Goal: Information Seeking & Learning: Learn about a topic

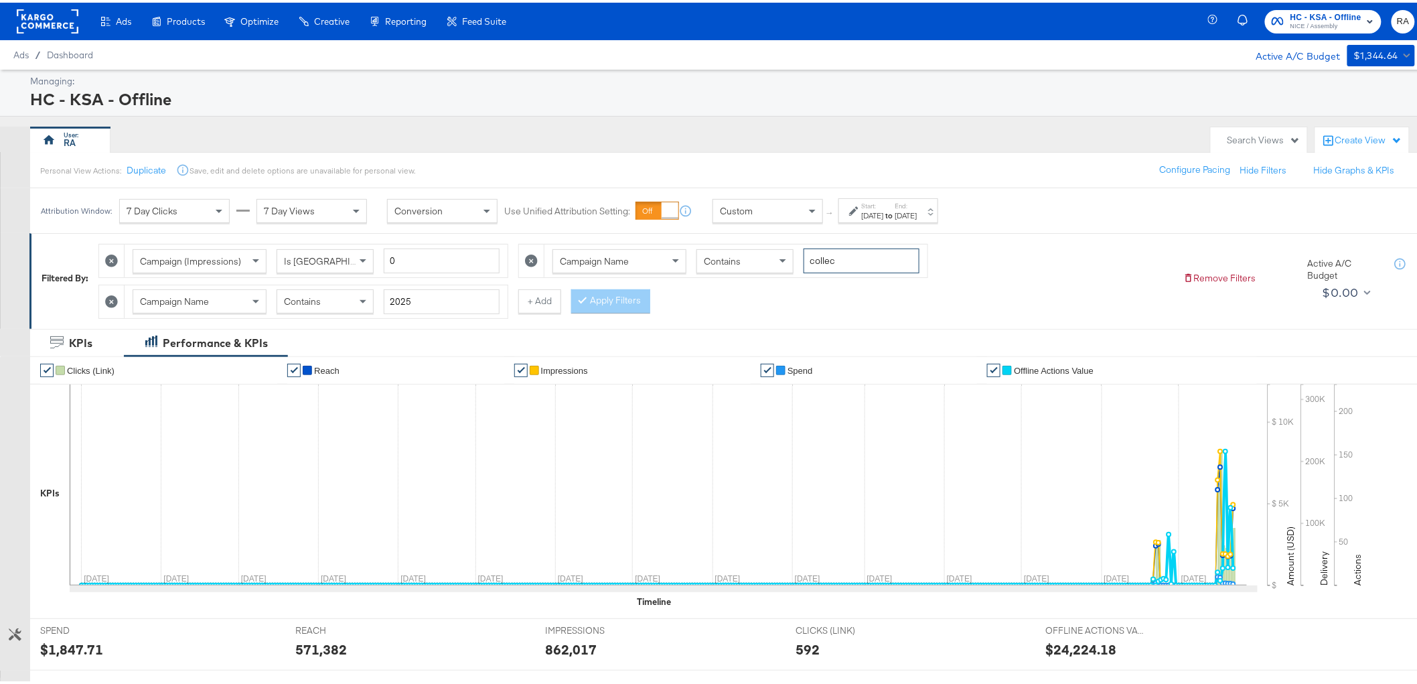
click at [862, 251] on input "collec" at bounding box center [862, 258] width 116 height 25
type input "afford"
click at [918, 206] on label "End:" at bounding box center [907, 203] width 22 height 9
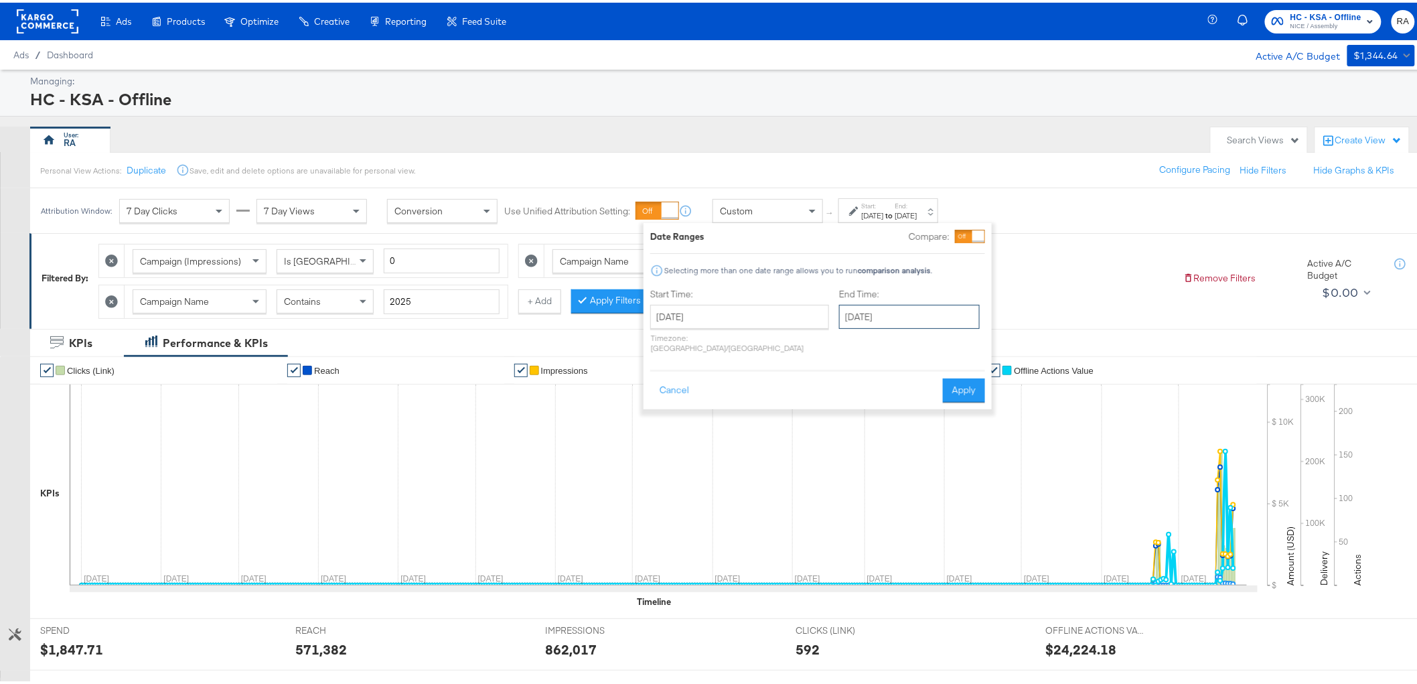
click at [914, 303] on input "[DATE]" at bounding box center [909, 314] width 141 height 24
click at [981, 348] on span "›" at bounding box center [991, 342] width 21 height 20
click at [912, 414] on td "13" at bounding box center [923, 419] width 23 height 19
type input "[DATE]"
click at [969, 376] on button "Apply" at bounding box center [965, 388] width 42 height 24
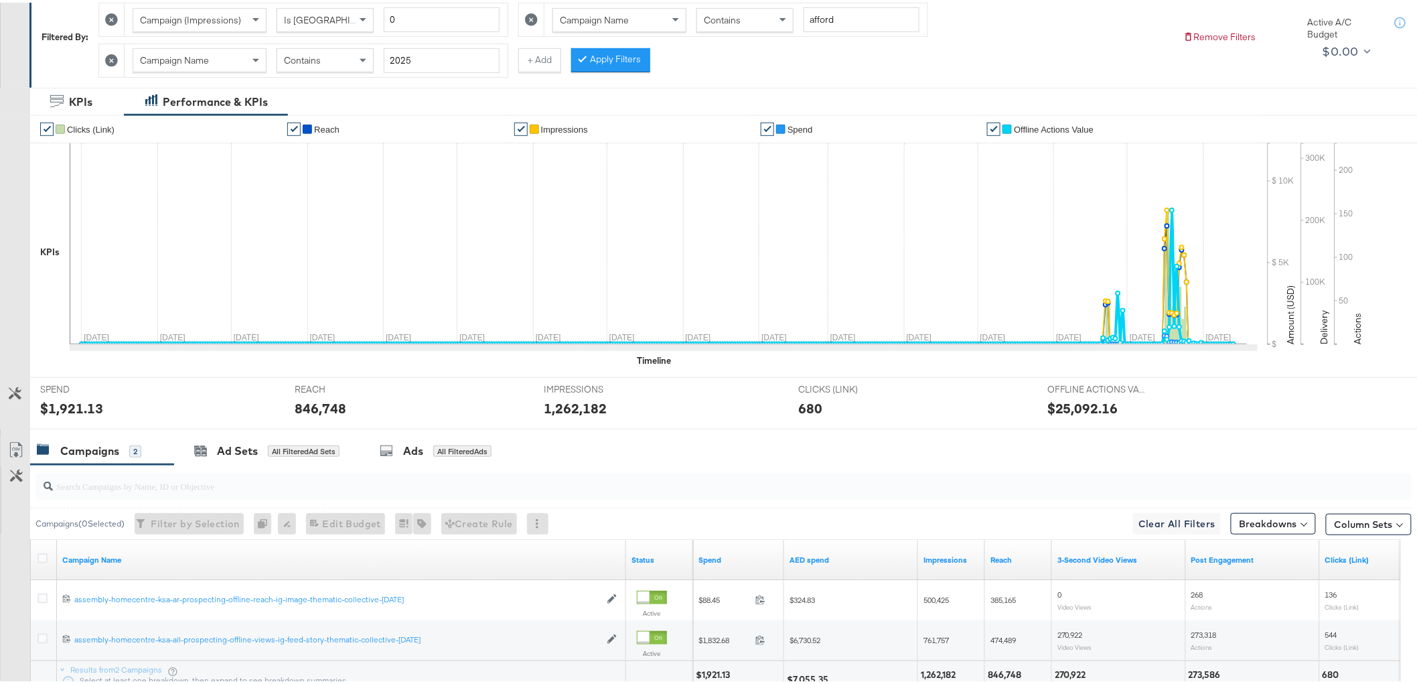
scroll to position [131, 0]
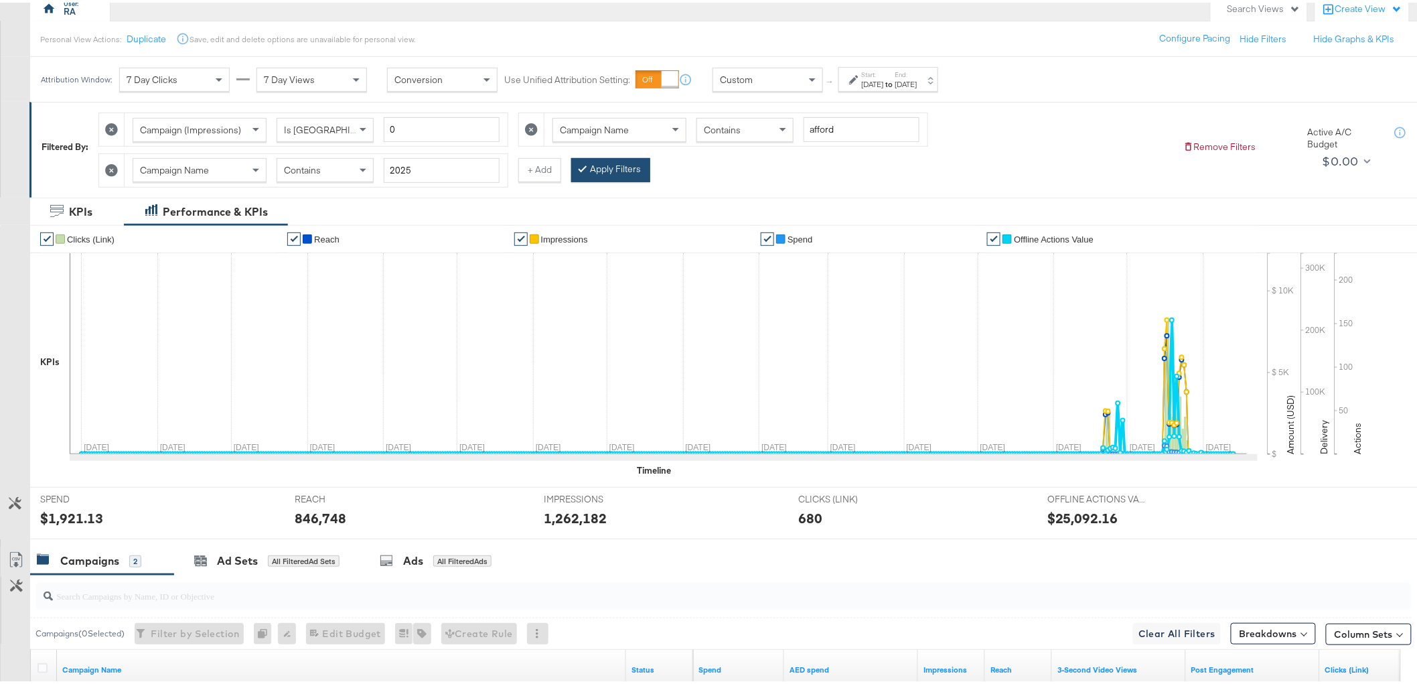
click at [626, 159] on button "Apply Filters" at bounding box center [610, 167] width 79 height 24
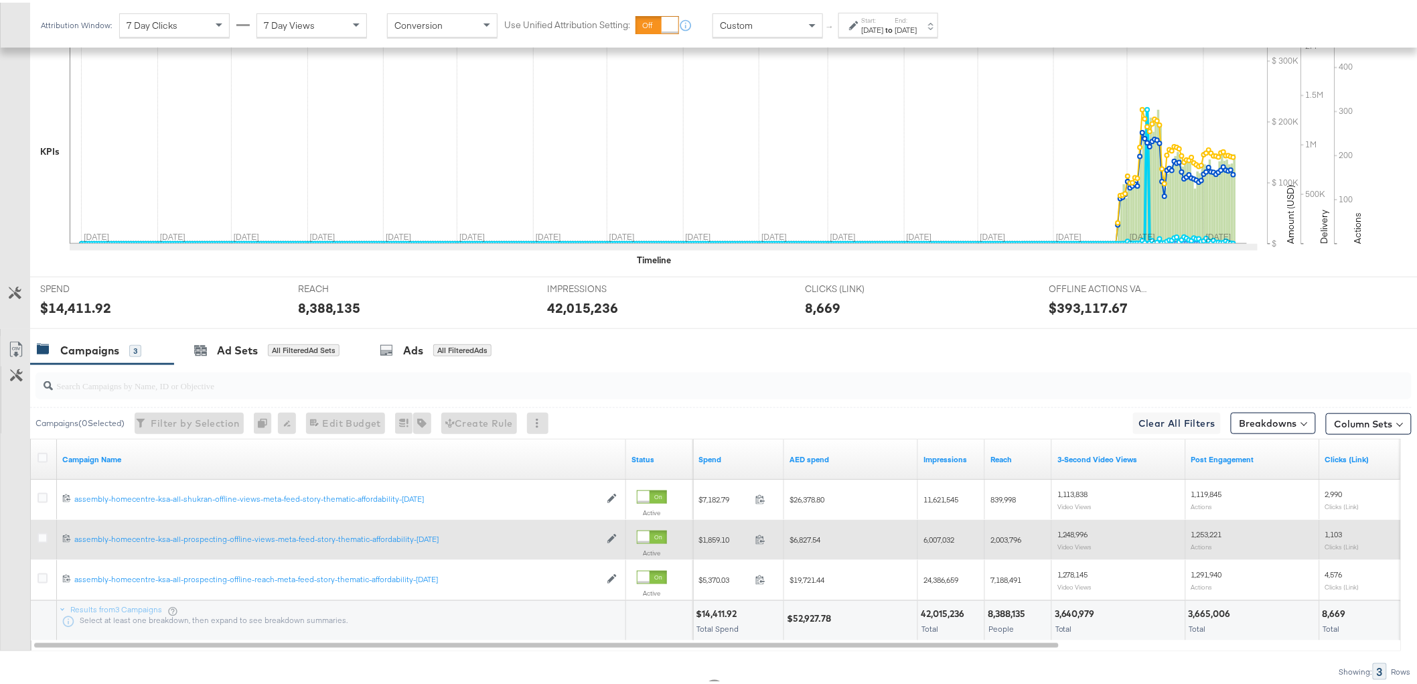
scroll to position [355, 0]
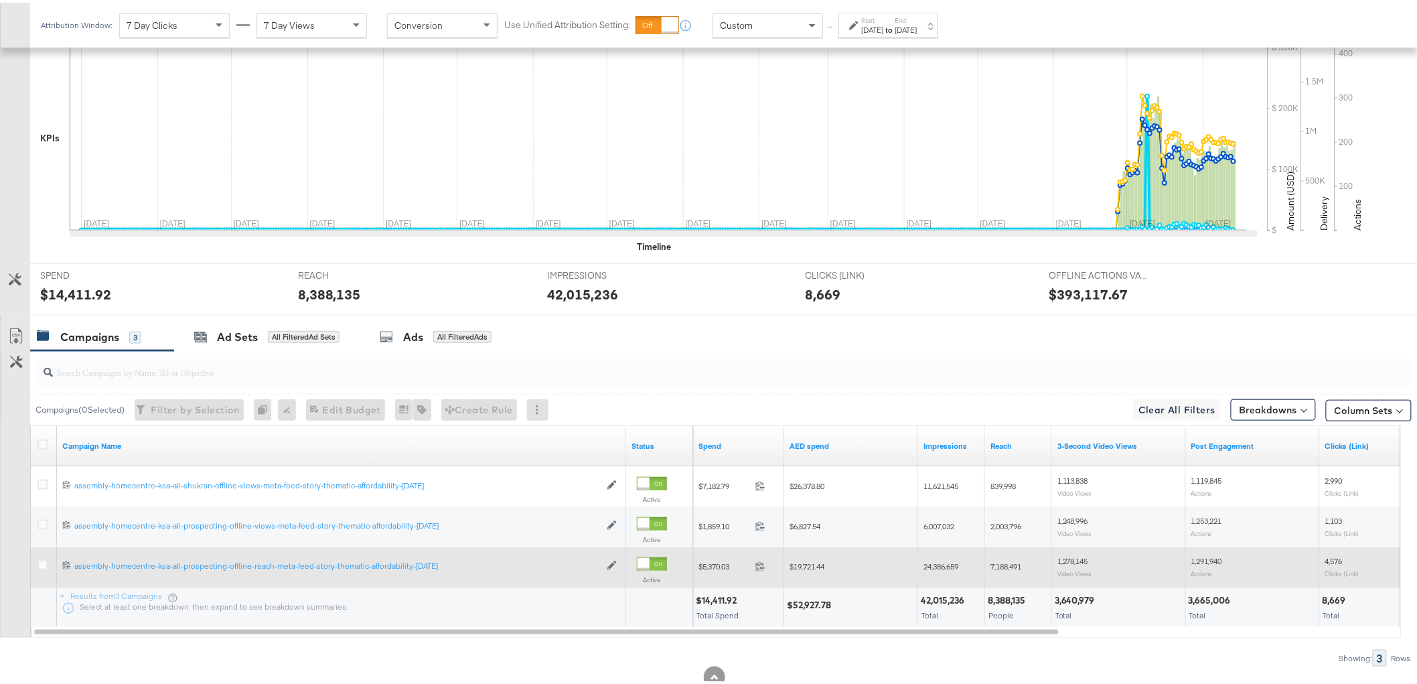
click at [808, 561] on span "$19,721.44" at bounding box center [807, 564] width 35 height 10
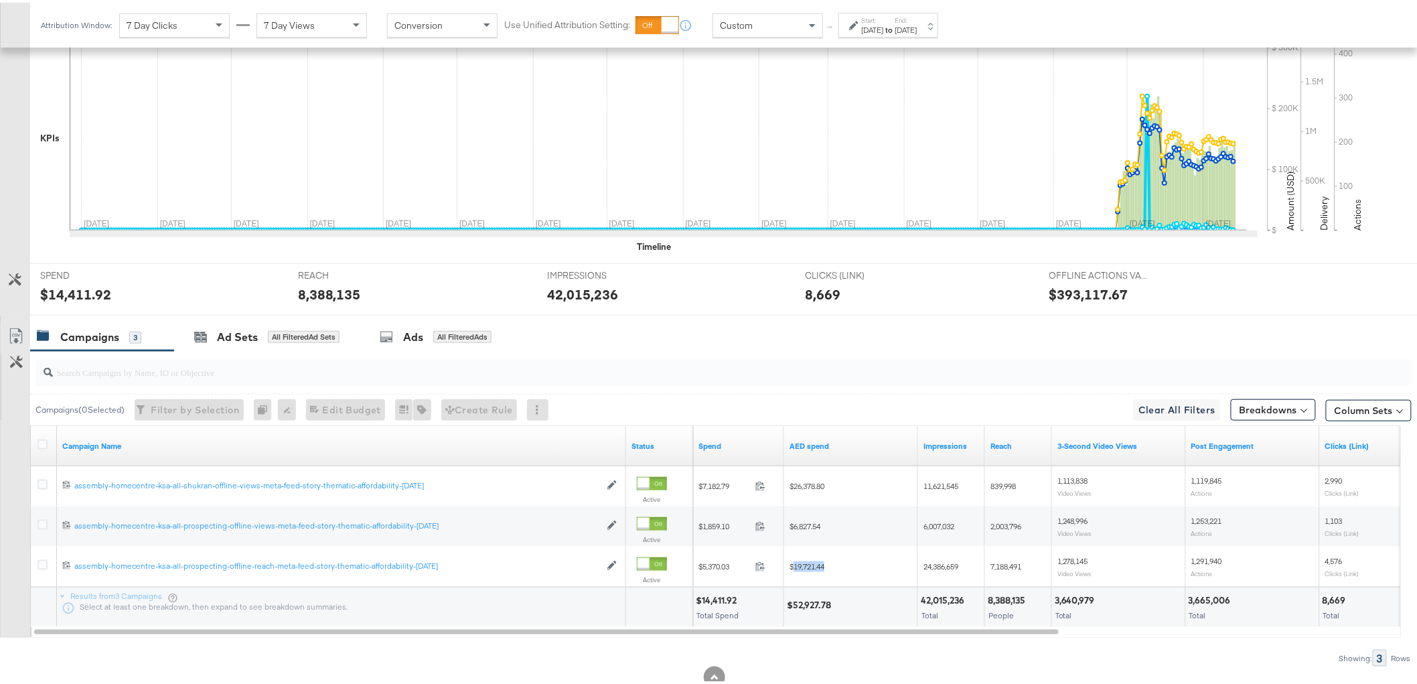
copy span "19,721.44"
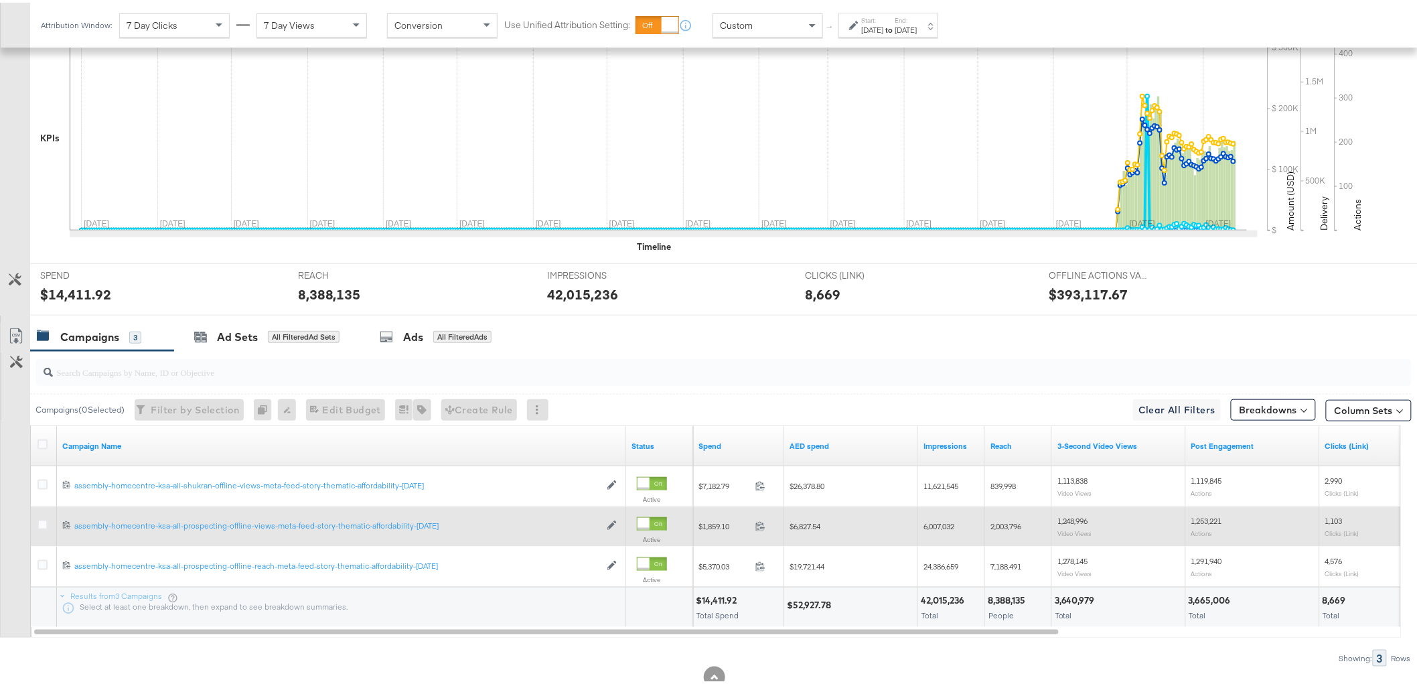
click at [812, 519] on span "$6,827.54" at bounding box center [805, 523] width 31 height 10
copy span "6,827.54"
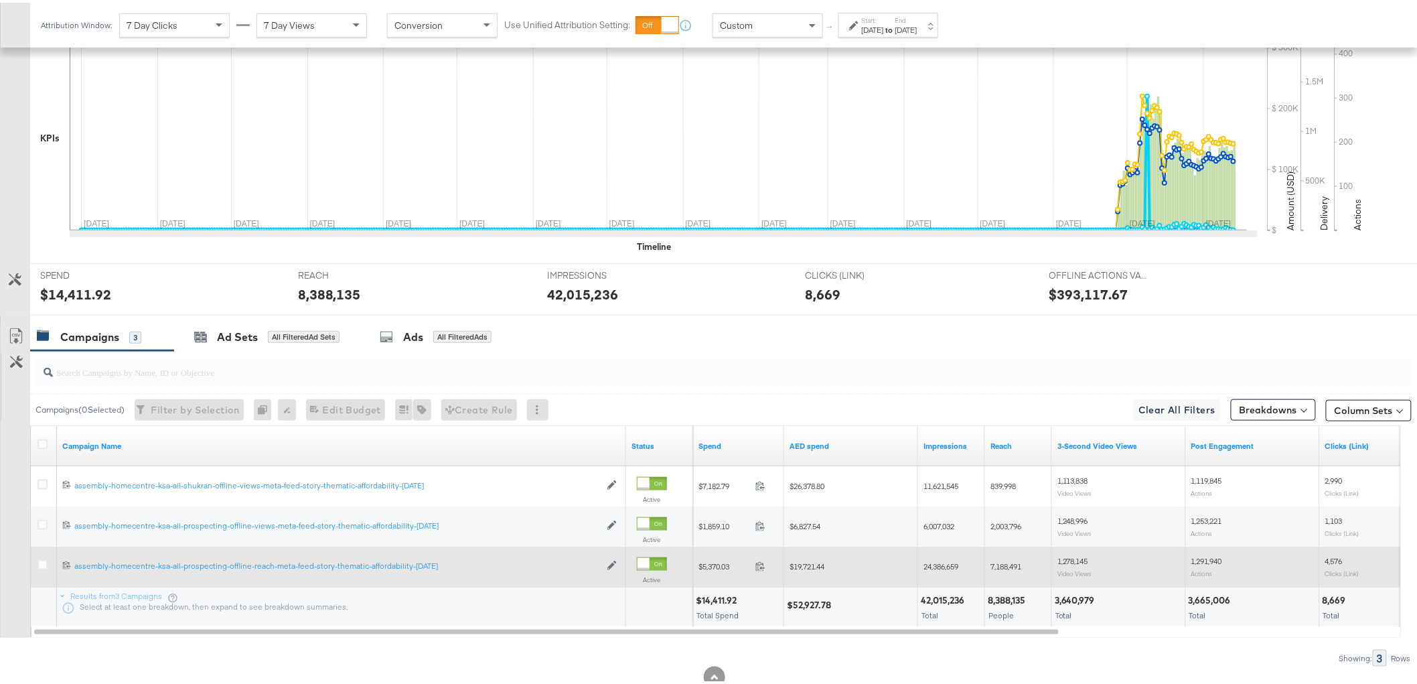
click at [945, 566] on span "24,386,659" at bounding box center [941, 564] width 35 height 10
copy span "24,386,659"
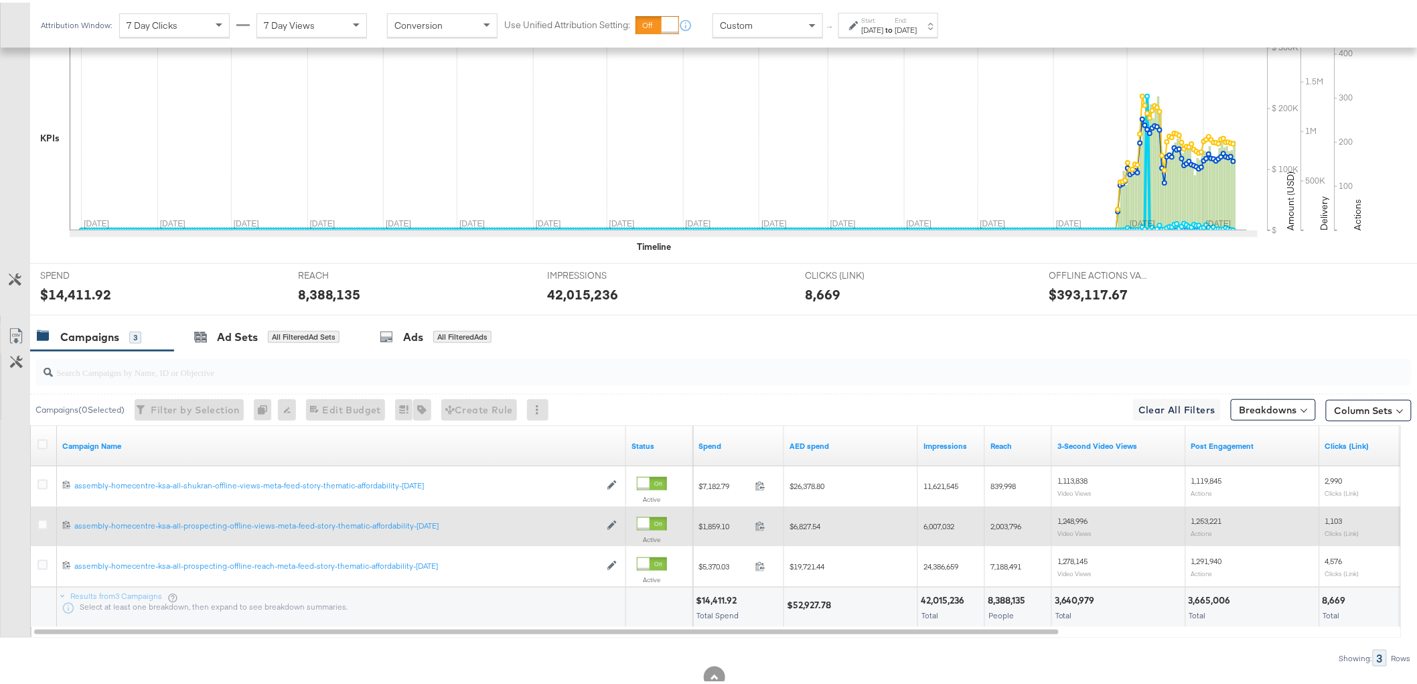
click at [941, 526] on span "6,007,032" at bounding box center [939, 523] width 31 height 10
copy span "6,007,032"
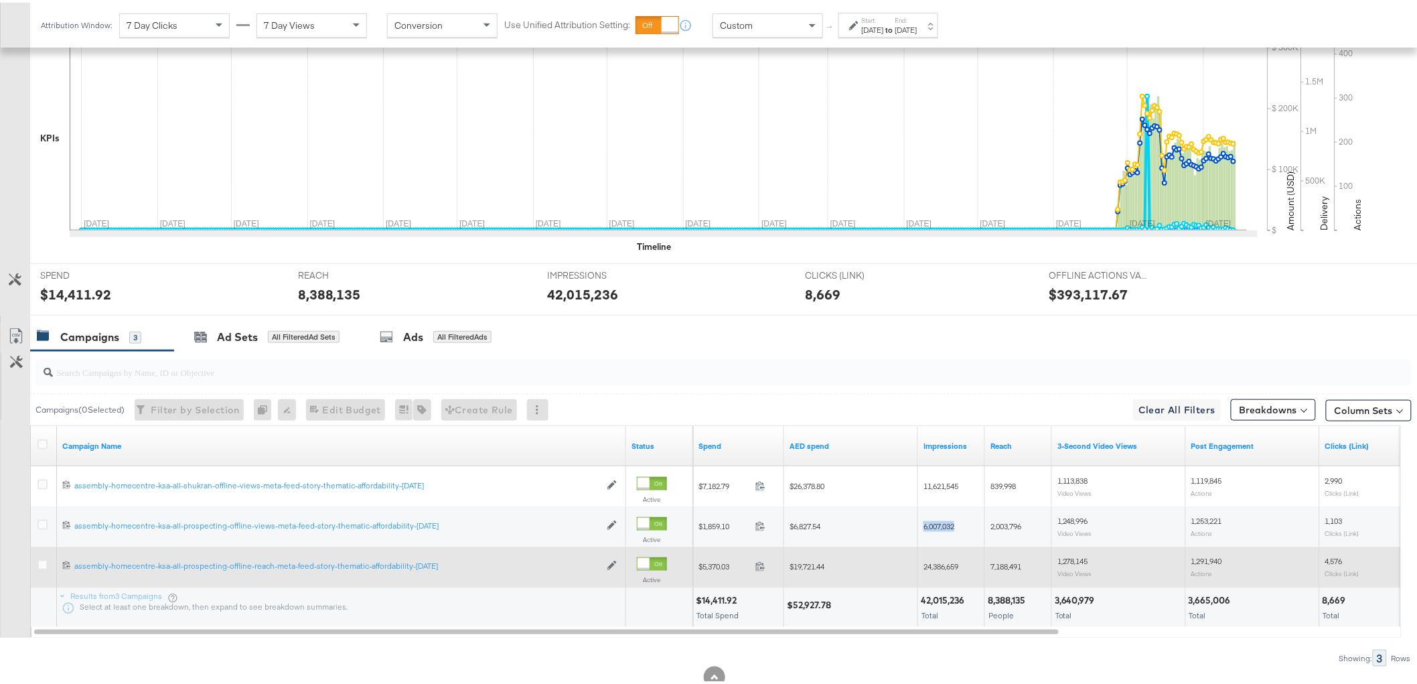
click at [1007, 565] on span "7,188,491" at bounding box center [1006, 564] width 31 height 10
copy span "7,188,491"
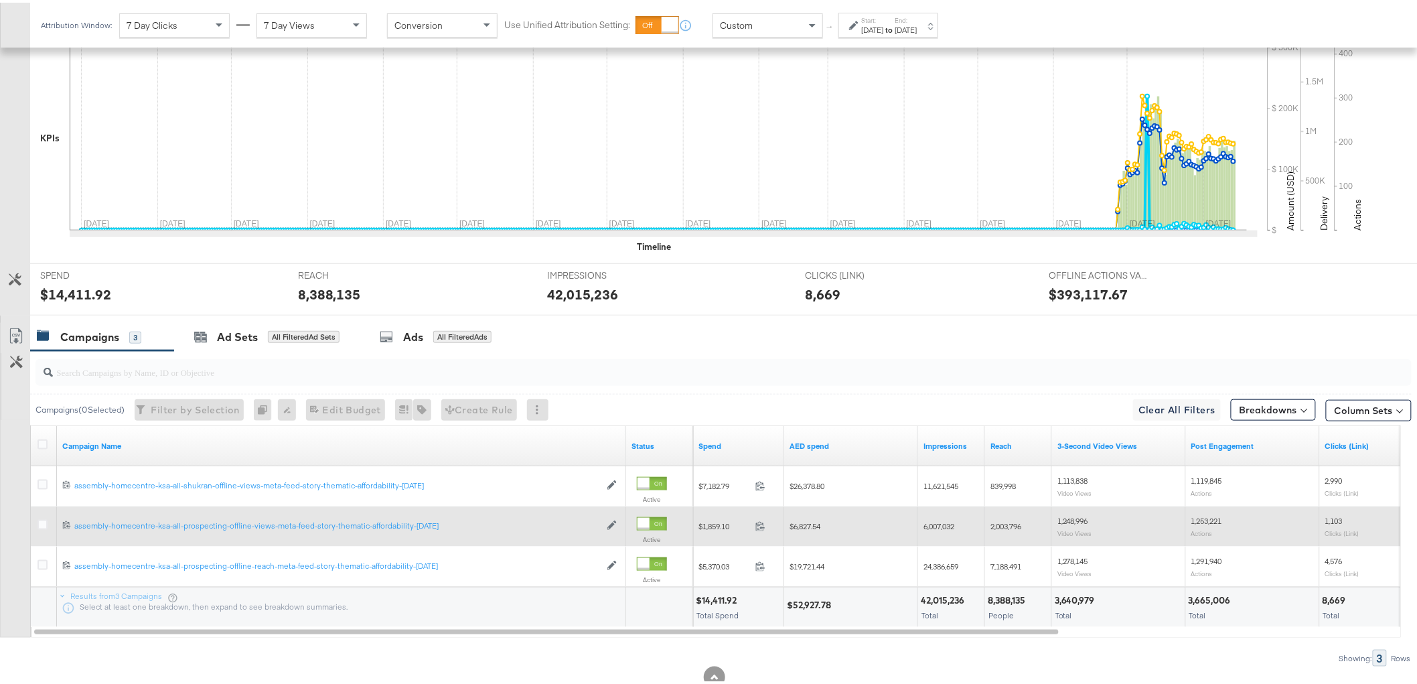
click at [1006, 526] on span "2,003,796" at bounding box center [1006, 523] width 31 height 10
copy span "2,003,796"
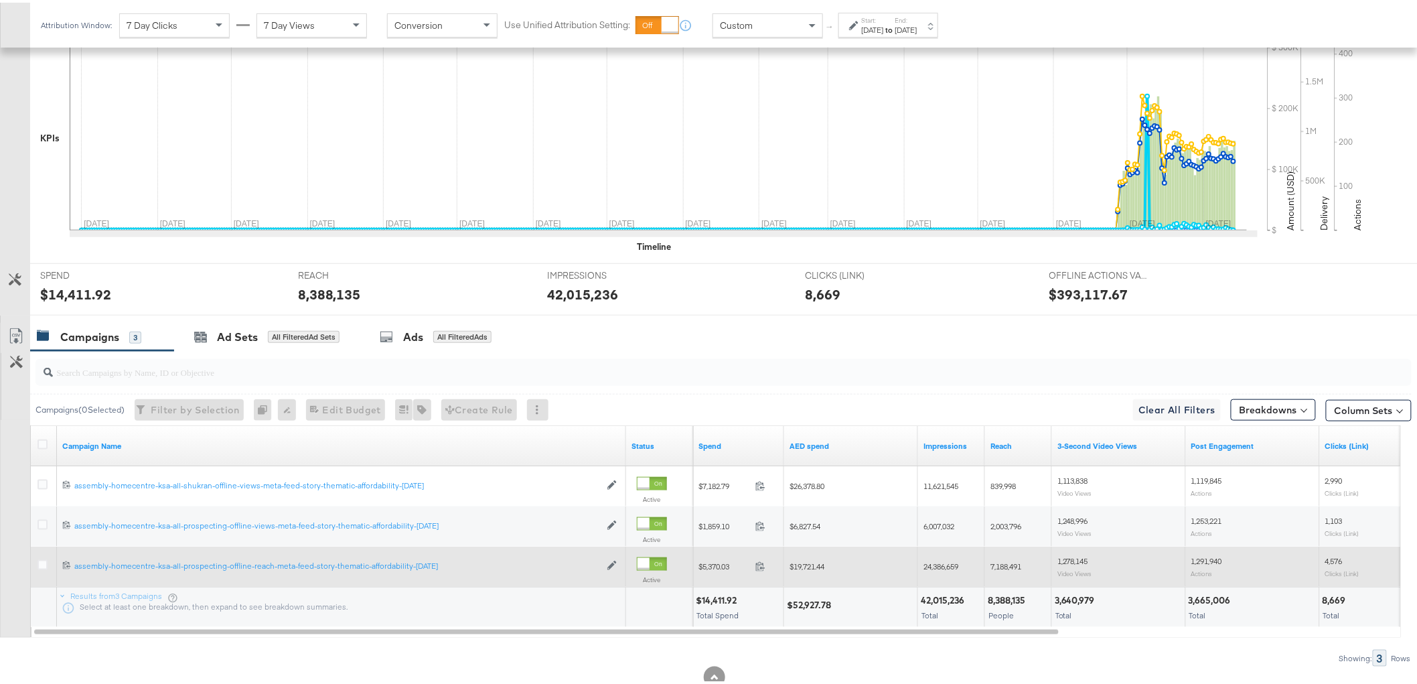
click at [1080, 557] on span "1,278,145" at bounding box center [1073, 558] width 31 height 10
copy span "1,278,145"
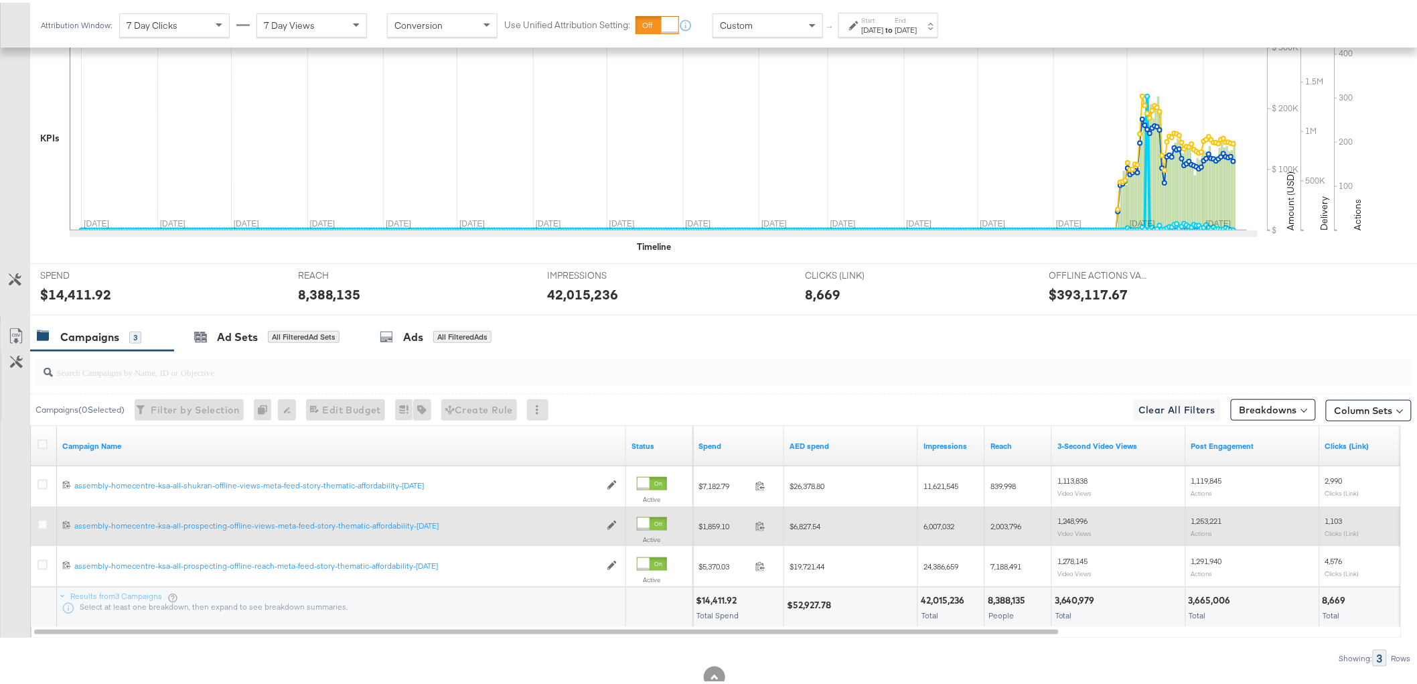
click at [1072, 514] on span "1,248,996" at bounding box center [1073, 518] width 31 height 10
copy span "1,248,996"
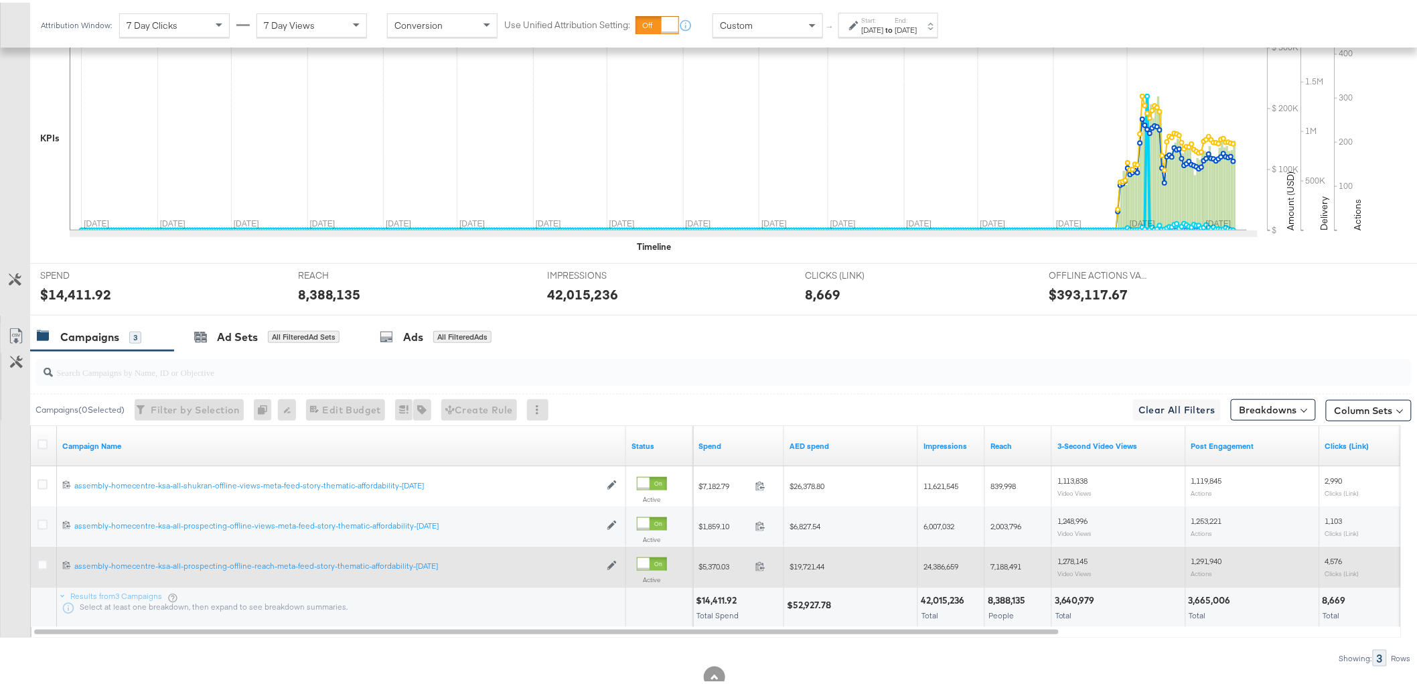
click at [1208, 557] on span "1,291,940" at bounding box center [1207, 558] width 31 height 10
copy span "1,291,940"
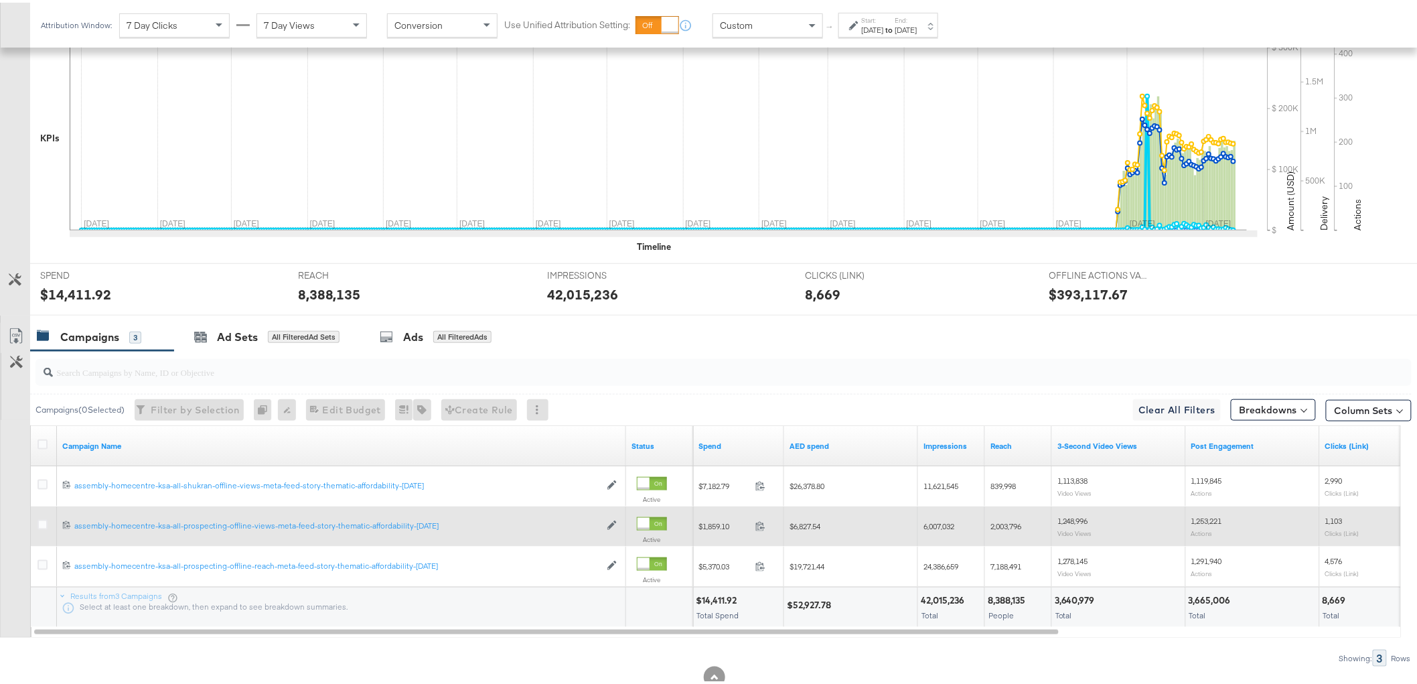
click at [1208, 514] on span "1,253,221" at bounding box center [1207, 518] width 31 height 10
copy span "1,253,221"
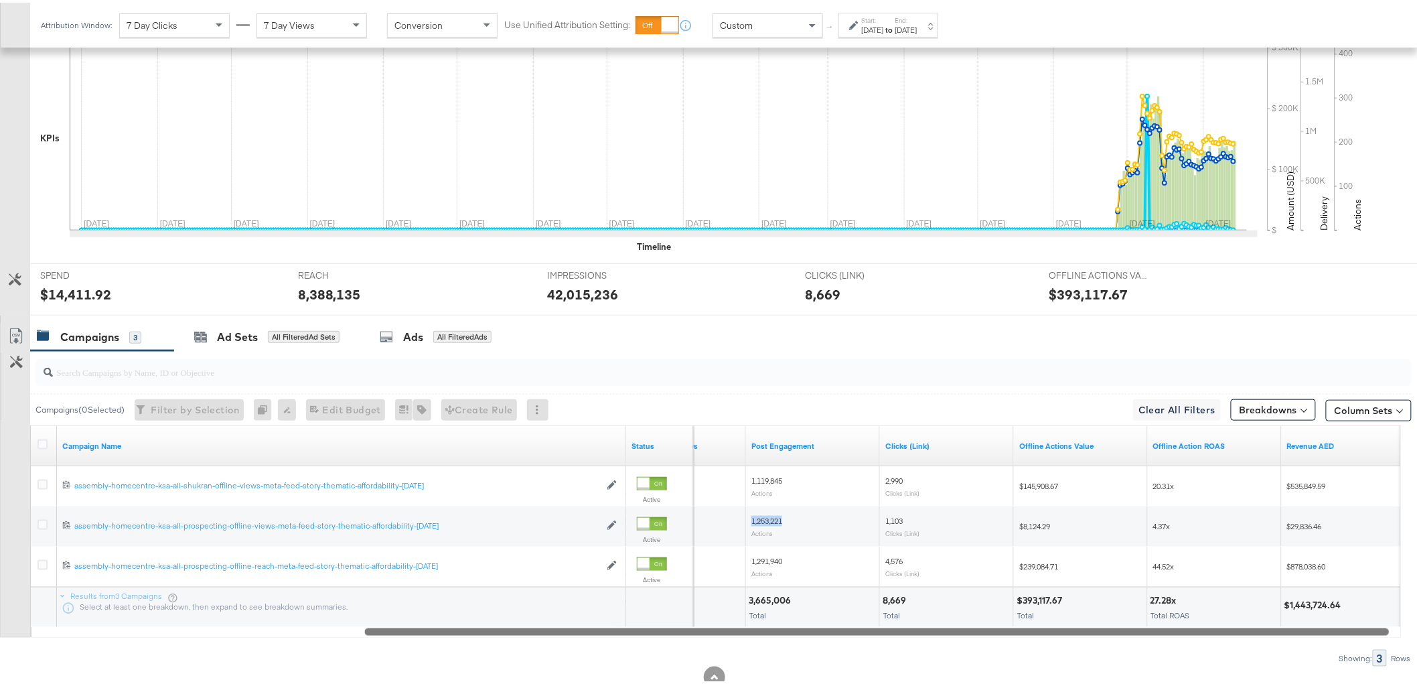
drag, startPoint x: 1027, startPoint y: 628, endPoint x: 1347, endPoint y: 587, distance: 322.8
click at [1358, 611] on div "Campaign Name Status 3-Second Video Views Post Engagement Clicks (Link) Offline…" at bounding box center [715, 529] width 1371 height 212
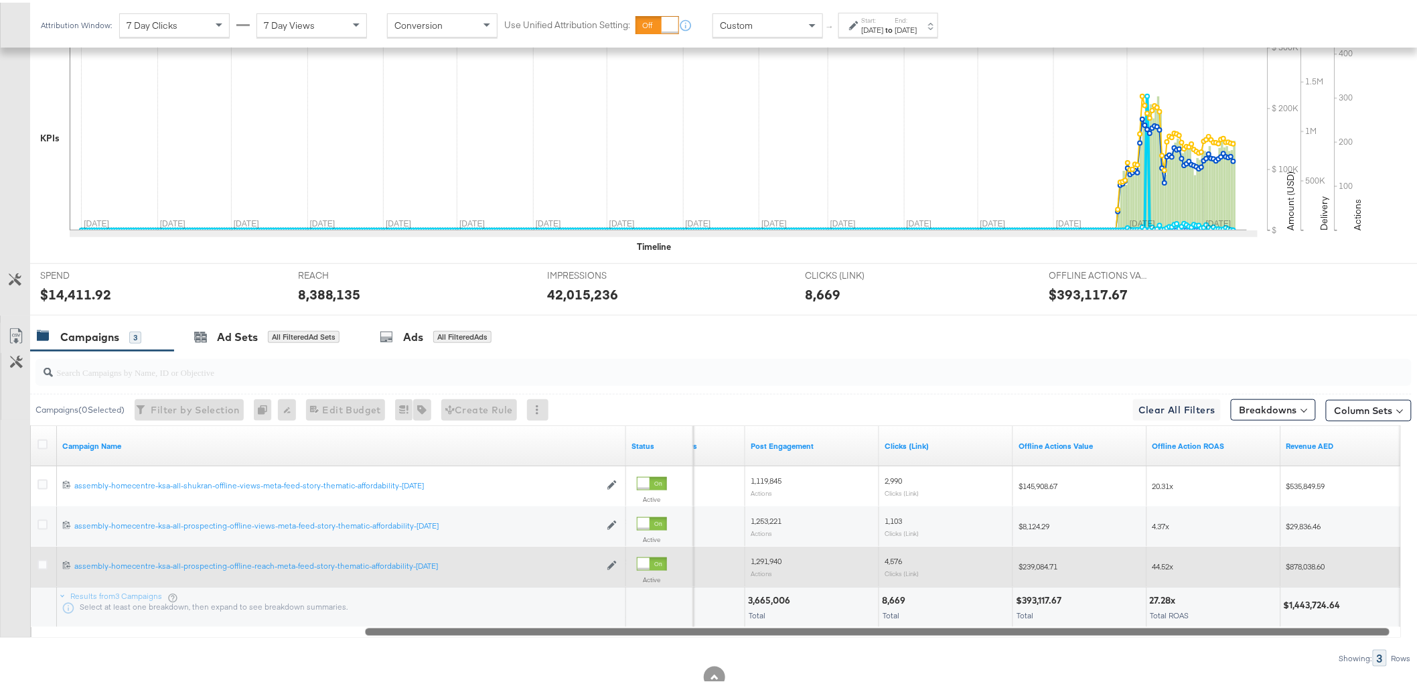
click at [1309, 563] on span "$878,038.60" at bounding box center [1306, 564] width 39 height 10
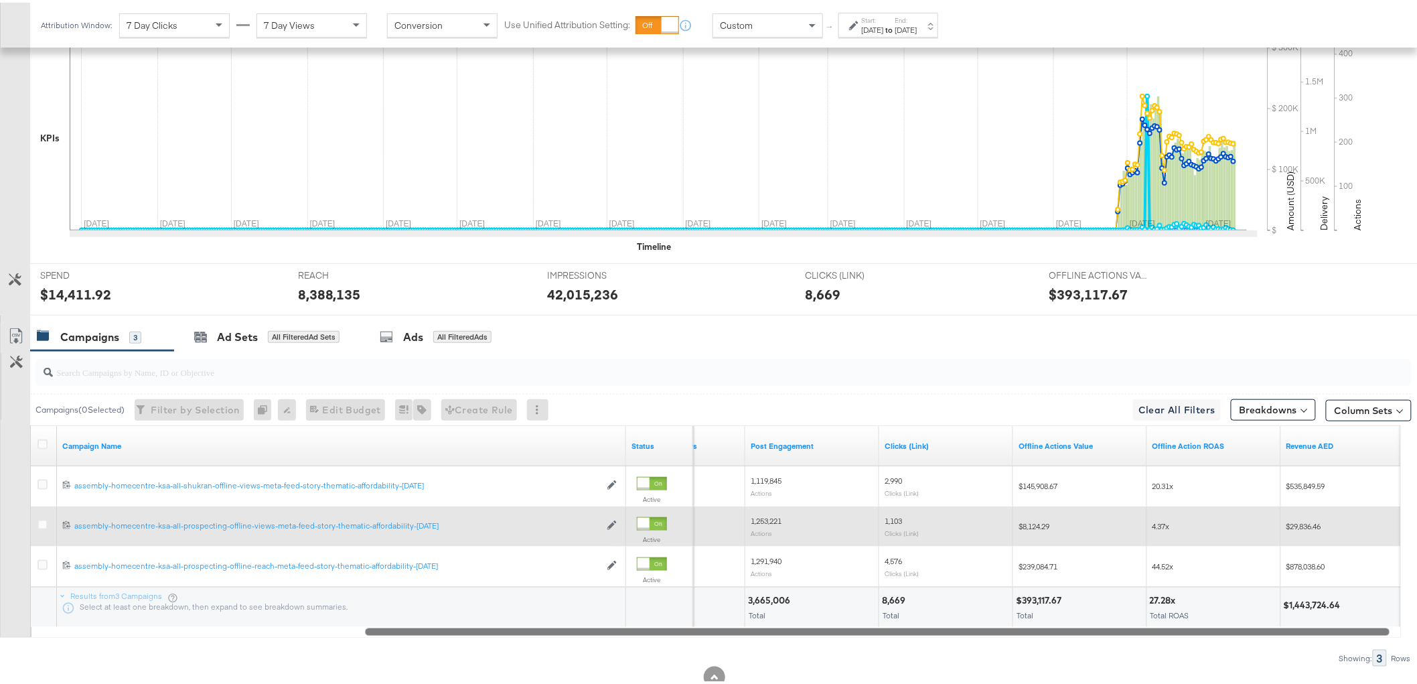
click at [1303, 524] on span "$29,836.46" at bounding box center [1304, 523] width 35 height 10
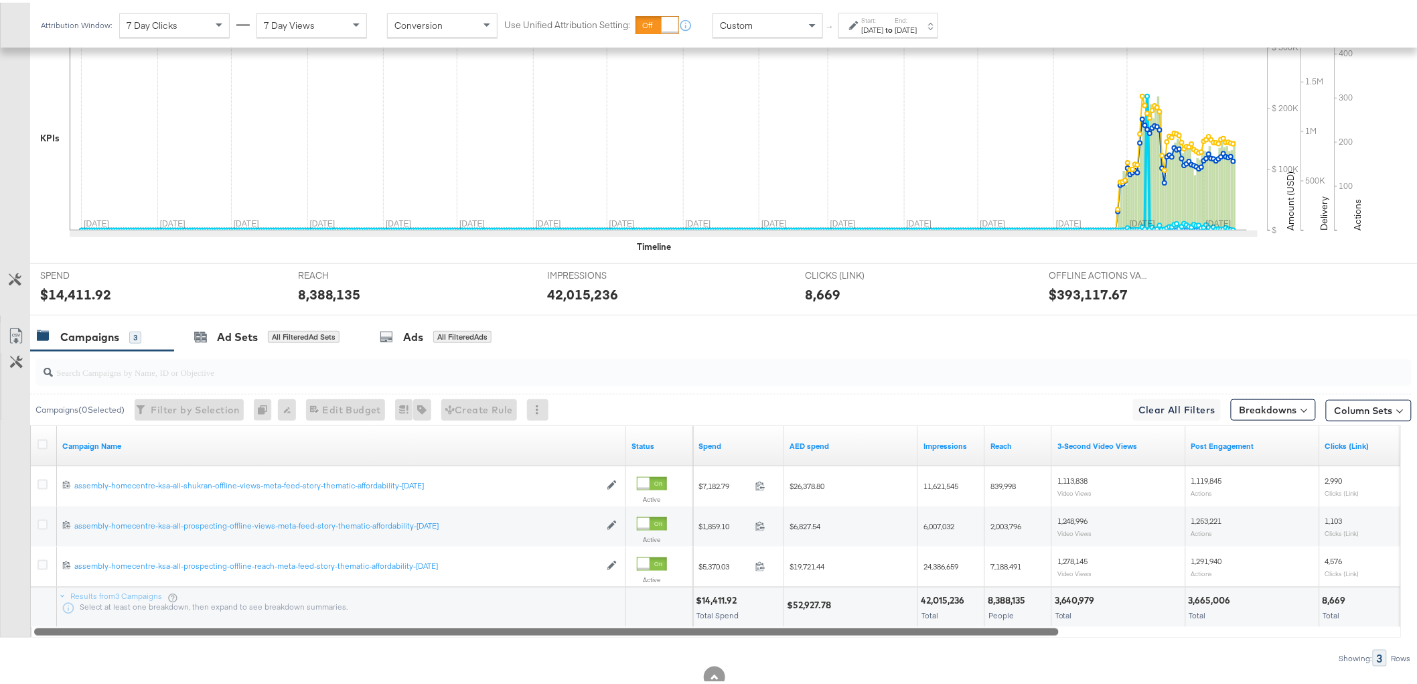
drag, startPoint x: 898, startPoint y: 632, endPoint x: 403, endPoint y: 605, distance: 495.7
click at [356, 622] on div "Campaign Name Status Spend AED spend Impressions Reach 3-Second Video Views Pos…" at bounding box center [715, 529] width 1371 height 212
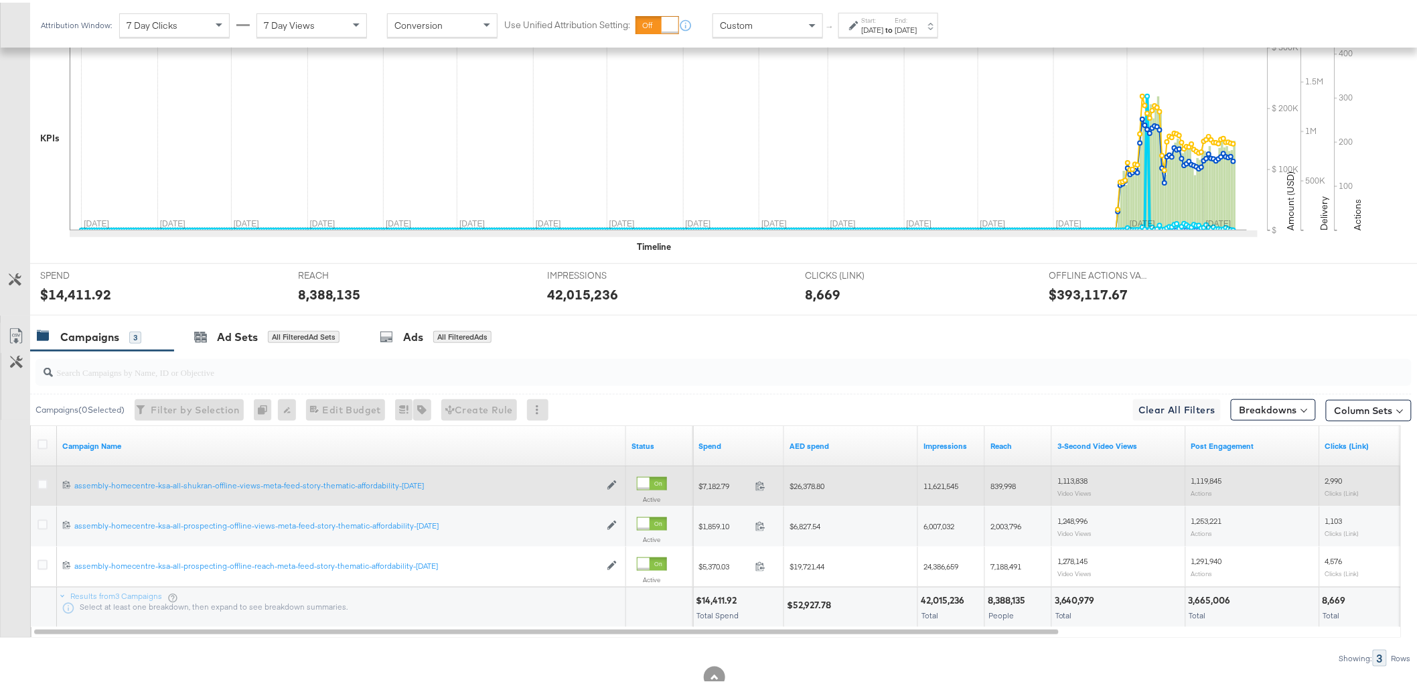
click at [810, 484] on span "$26,378.80" at bounding box center [807, 483] width 35 height 10
click at [942, 478] on div "11,621,545" at bounding box center [951, 483] width 67 height 21
click at [1020, 484] on div "839,998" at bounding box center [1019, 483] width 56 height 11
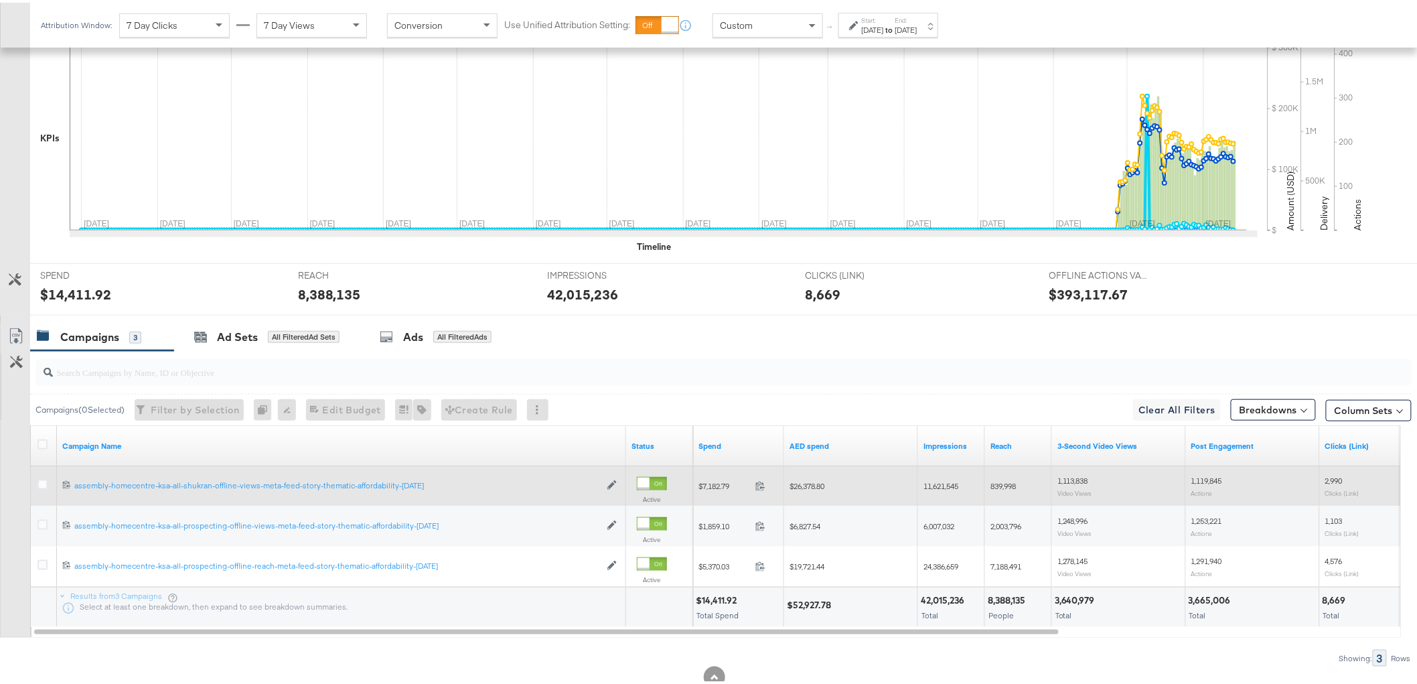
click at [991, 488] on span "839,998" at bounding box center [1003, 483] width 25 height 10
click at [1074, 476] on span "1,113,838" at bounding box center [1073, 478] width 31 height 10
click at [1074, 474] on span "1,113,838" at bounding box center [1073, 478] width 31 height 10
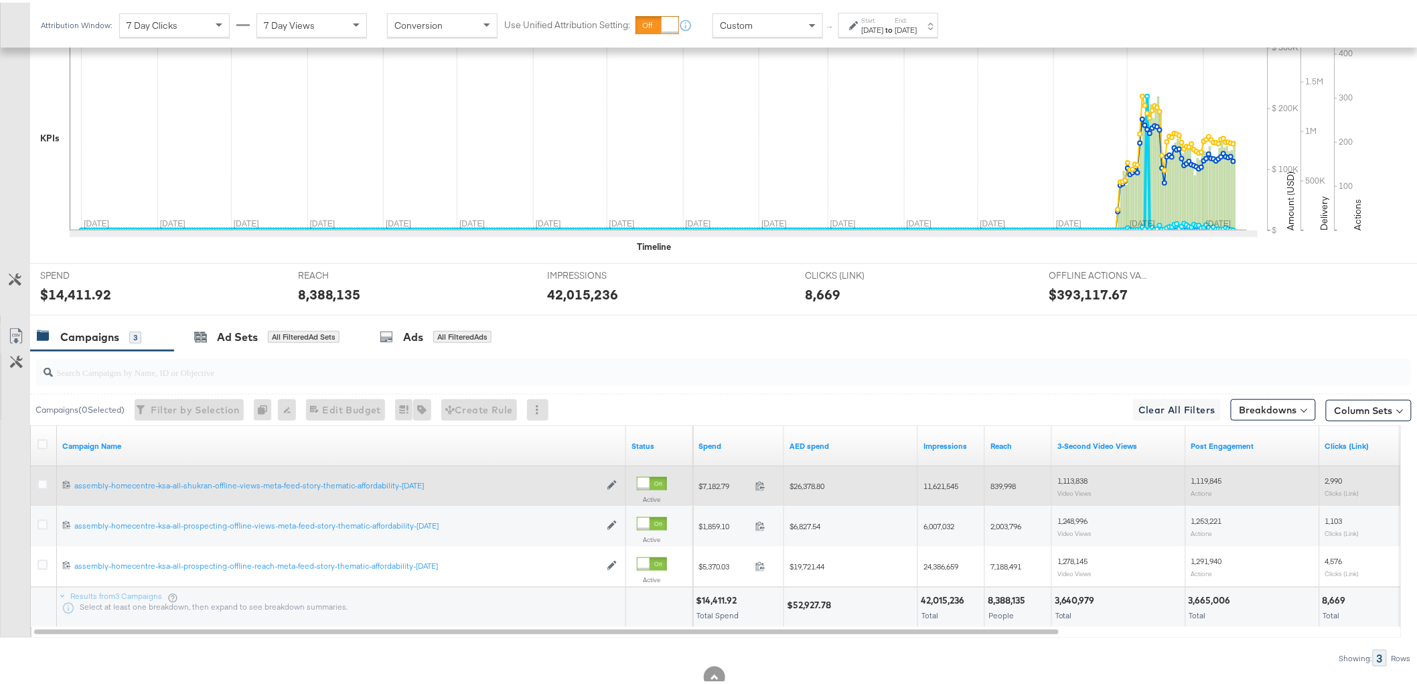
click at [1212, 477] on span "1,119,845" at bounding box center [1207, 478] width 31 height 10
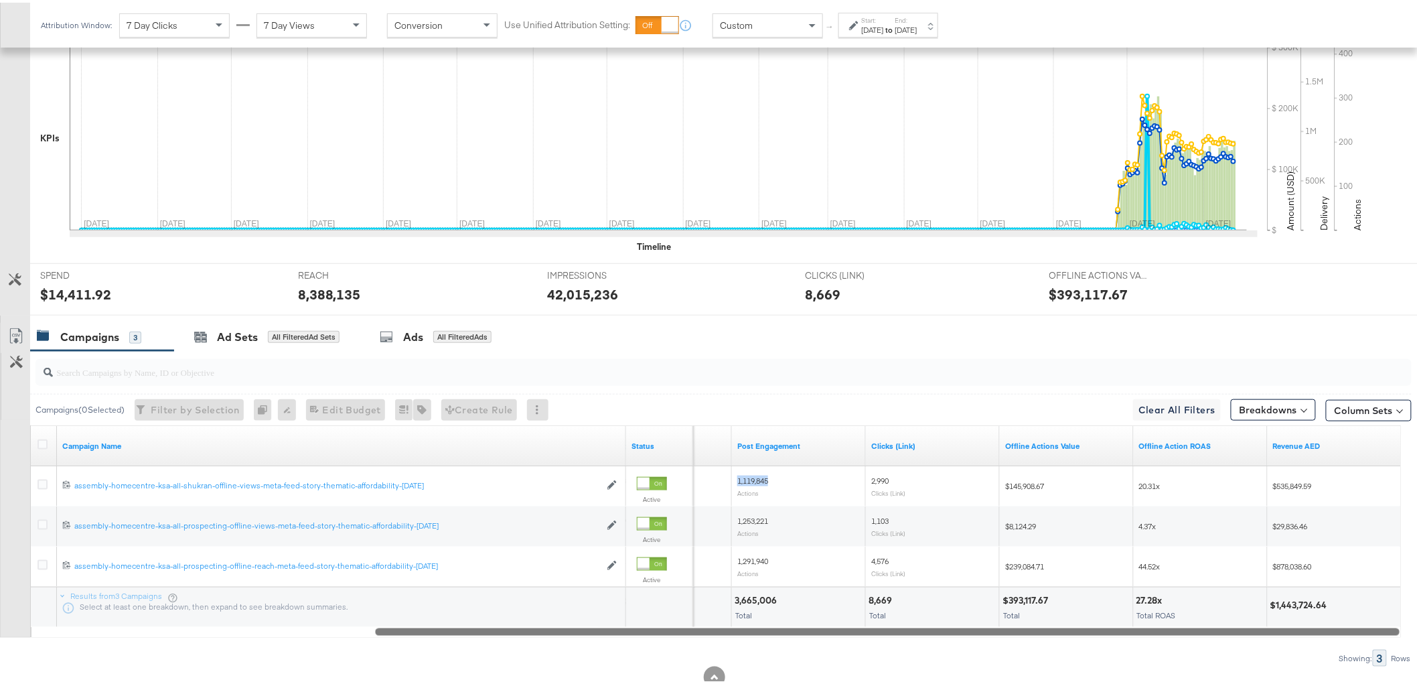
drag, startPoint x: 1035, startPoint y: 628, endPoint x: 1390, endPoint y: 573, distance: 359.2
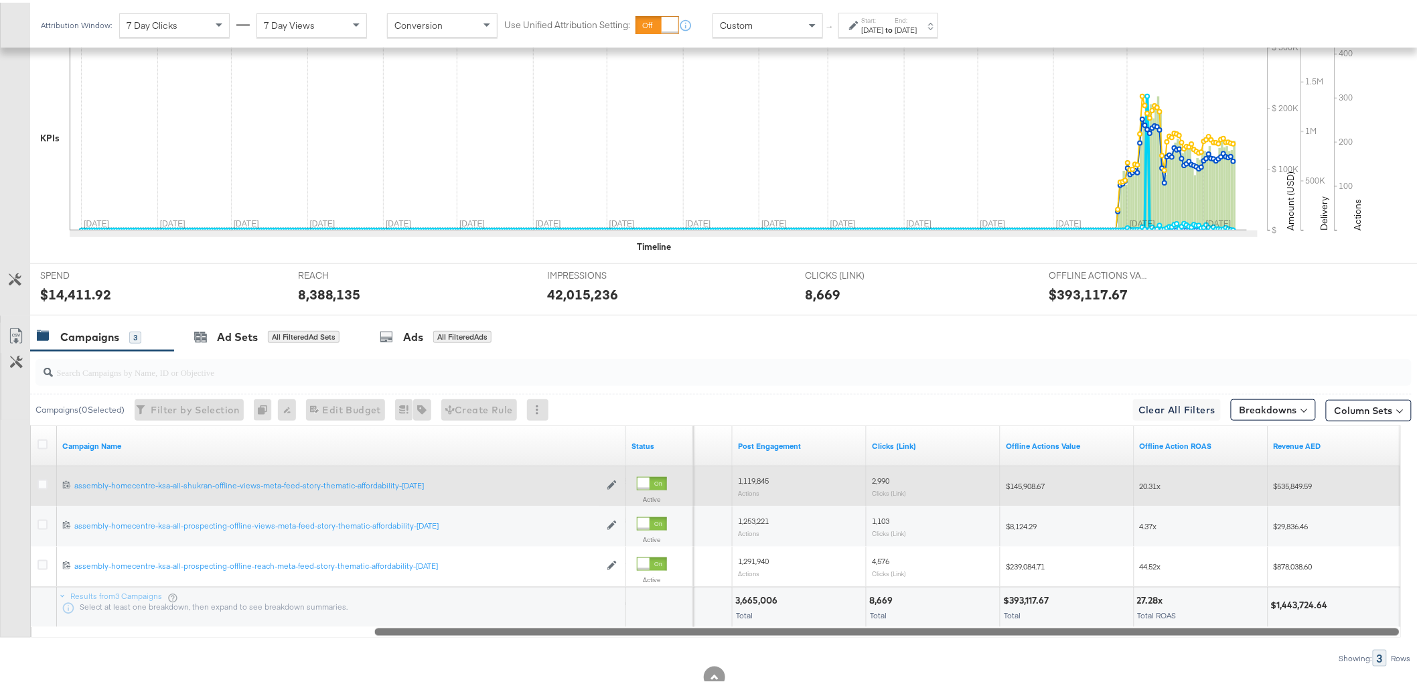
click at [1308, 484] on span "$535,849.59" at bounding box center [1293, 483] width 39 height 10
